Goal: Navigation & Orientation: Find specific page/section

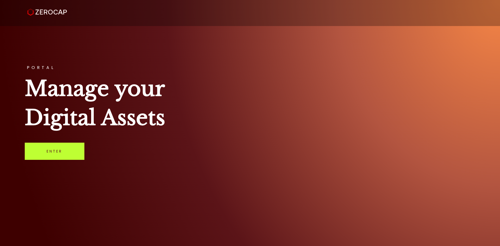
click at [44, 155] on link "Enter" at bounding box center [55, 151] width 60 height 17
